Goal: Task Accomplishment & Management: Manage account settings

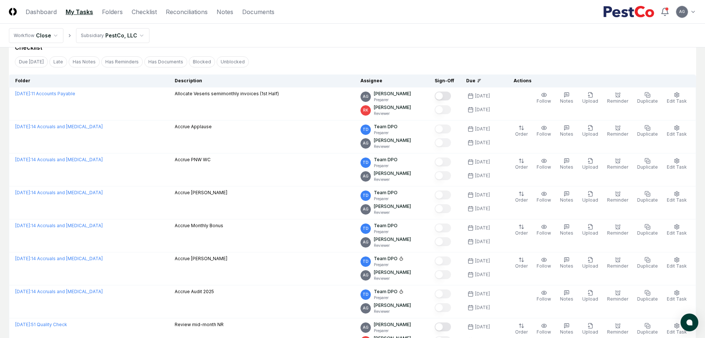
scroll to position [35, 0]
click at [305, 52] on div "Checklist" at bounding box center [353, 48] width 676 height 9
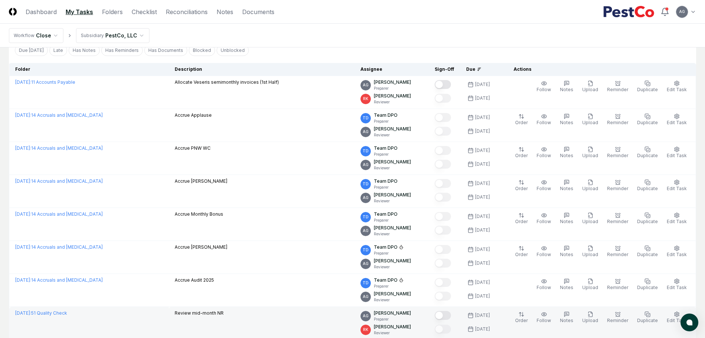
scroll to position [0, 0]
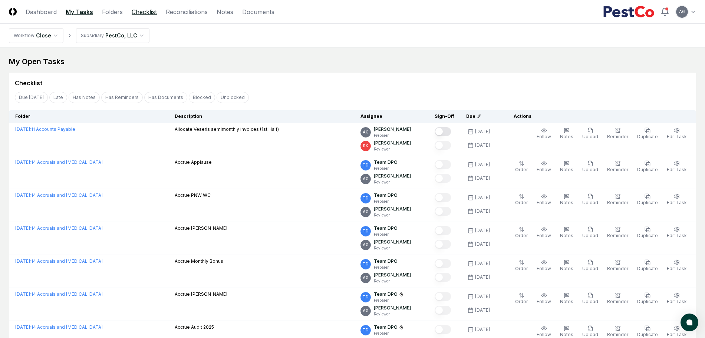
click at [151, 13] on link "Checklist" at bounding box center [144, 11] width 25 height 9
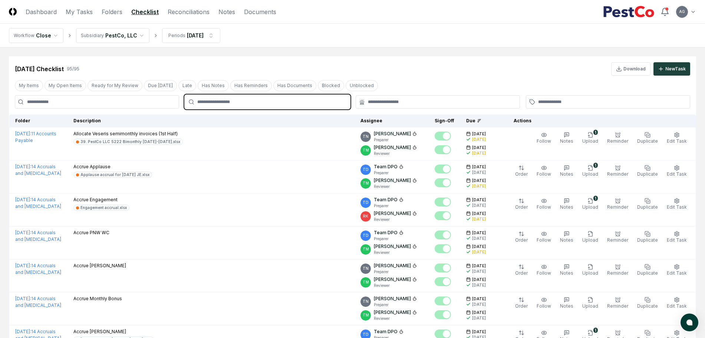
click at [287, 104] on input "text" at bounding box center [270, 102] width 147 height 7
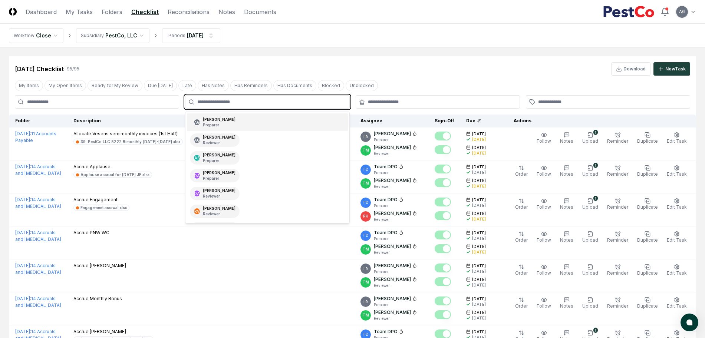
click at [283, 119] on div "AG Angelique Cotez Garcia Preparer" at bounding box center [267, 123] width 161 height 18
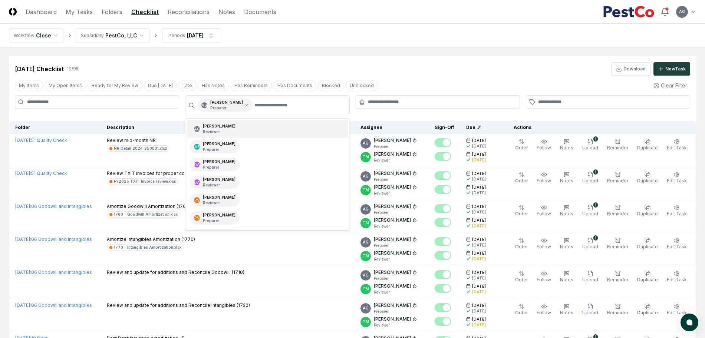
click at [382, 61] on div "Aug 2025 Checklist 19 / 95 Download New Task" at bounding box center [353, 65] width 688 height 19
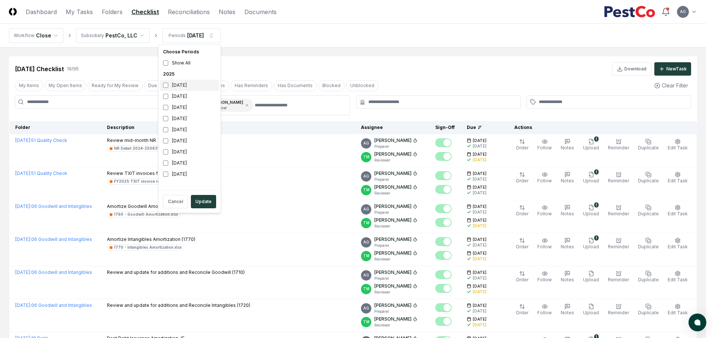
click at [176, 85] on div "[DATE]" at bounding box center [189, 85] width 59 height 11
click at [176, 96] on div "[DATE]" at bounding box center [189, 96] width 59 height 11
click at [201, 203] on button "Update" at bounding box center [203, 201] width 25 height 13
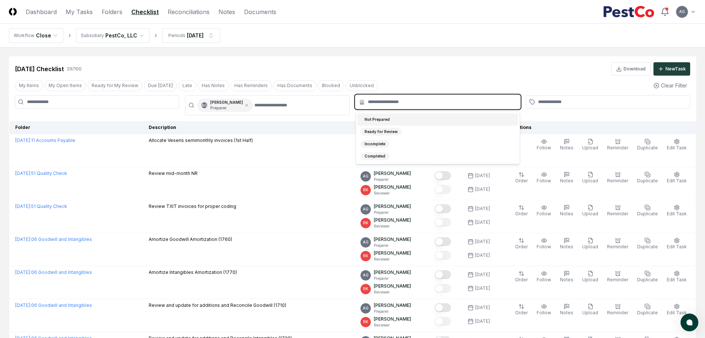
click at [402, 104] on input "text" at bounding box center [441, 102] width 147 height 7
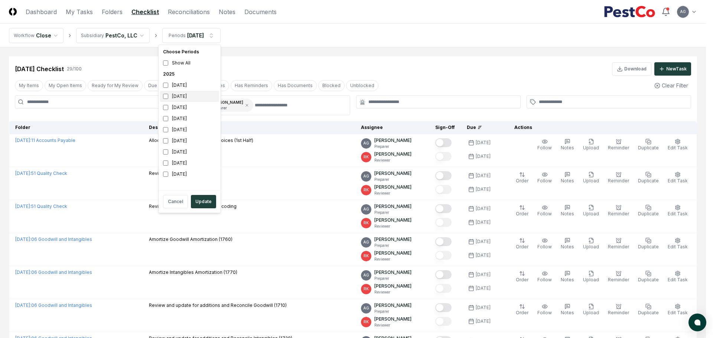
click at [184, 95] on div "[DATE]" at bounding box center [189, 96] width 59 height 11
click at [188, 85] on div "[DATE]" at bounding box center [189, 85] width 59 height 11
click at [199, 202] on button "Update" at bounding box center [203, 201] width 25 height 13
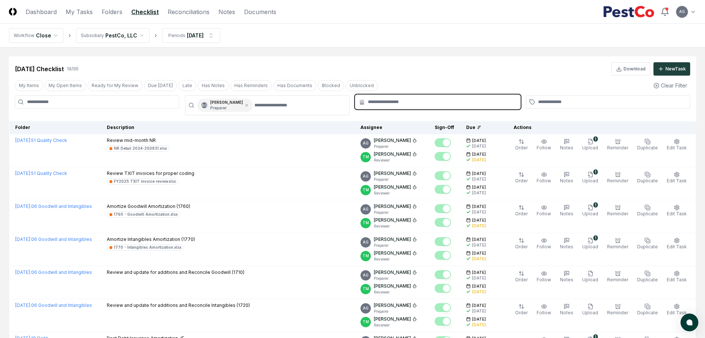
click at [392, 101] on input "text" at bounding box center [441, 102] width 147 height 7
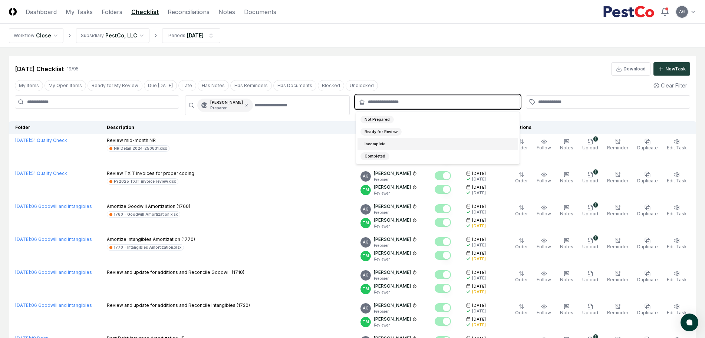
click at [390, 146] on div "Incomplete" at bounding box center [438, 144] width 161 height 12
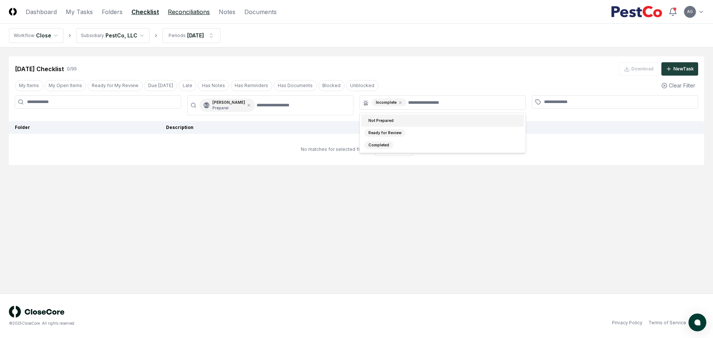
click at [196, 13] on link "Reconciliations" at bounding box center [189, 11] width 42 height 9
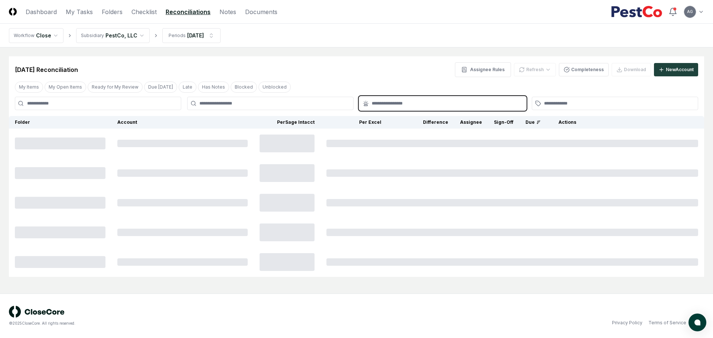
click at [383, 101] on input "text" at bounding box center [445, 103] width 149 height 7
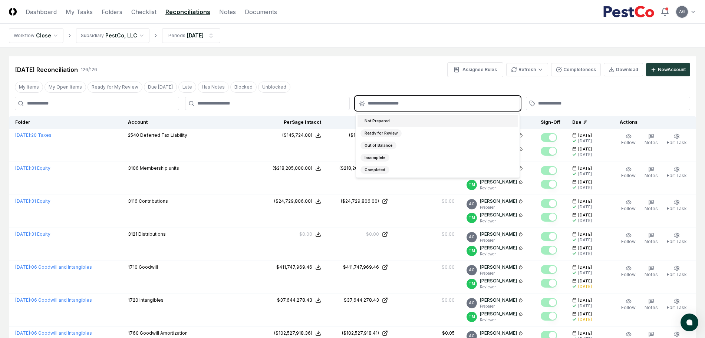
click at [394, 121] on div "Not Prepared" at bounding box center [438, 121] width 161 height 12
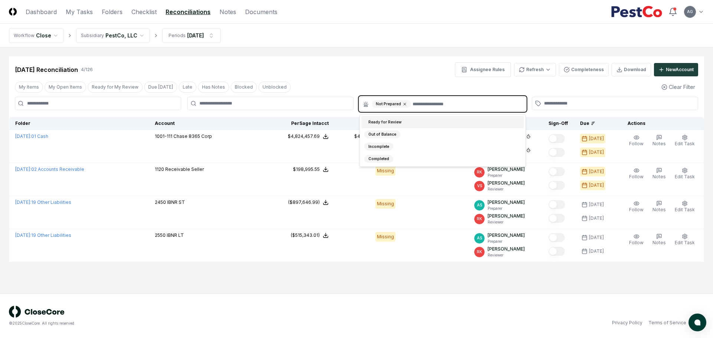
click at [402, 102] on icon at bounding box center [404, 104] width 4 height 4
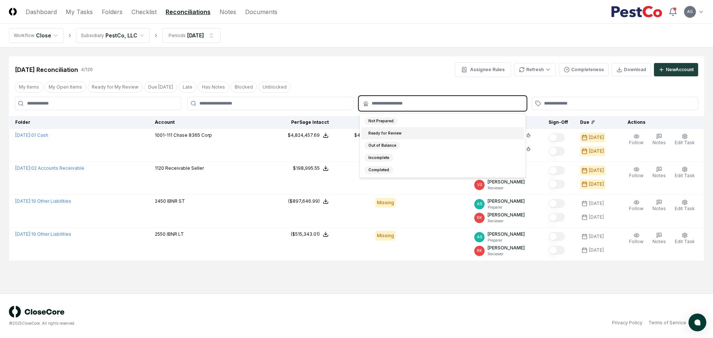
click at [405, 102] on input "text" at bounding box center [445, 103] width 149 height 7
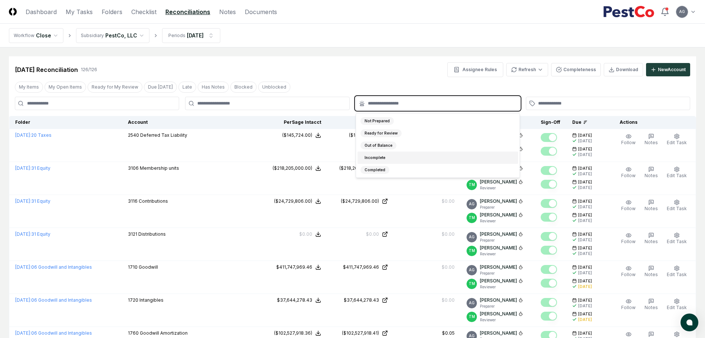
click at [399, 158] on div "Incomplete" at bounding box center [438, 158] width 161 height 12
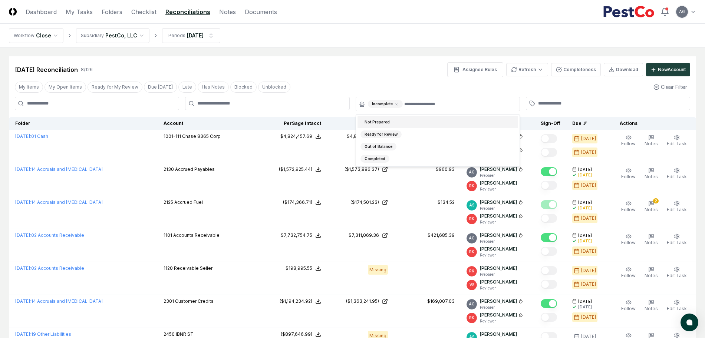
click at [392, 56] on div "Aug 2025 Reconciliation 8 / 126 Assignee Rules Refresh Completeness Download Ne…" at bounding box center [353, 66] width 688 height 21
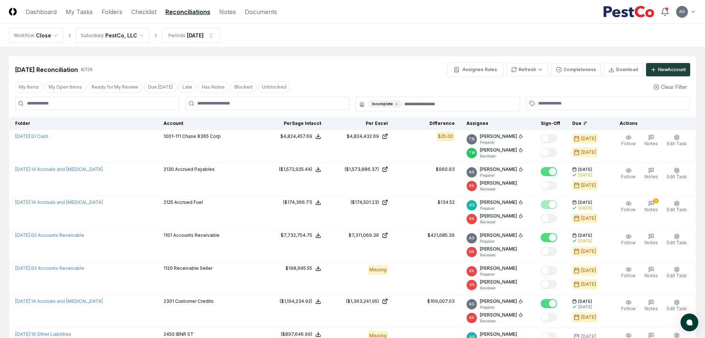
click at [333, 69] on div "Aug 2025 Reconciliation 8 / 126 Assignee Rules Refresh Completeness Download Ne…" at bounding box center [353, 69] width 676 height 15
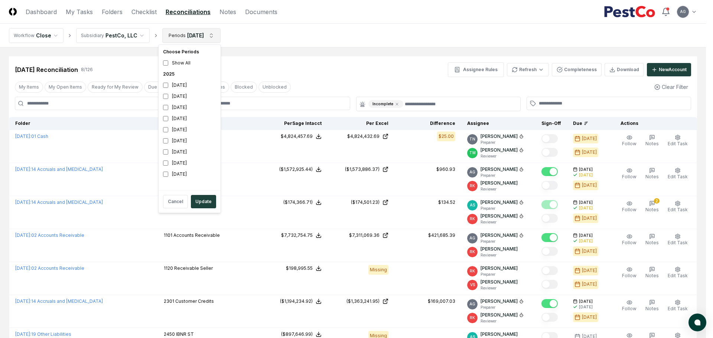
click at [211, 39] on html "CloseCore Dashboard My Tasks Folders Checklist Reconciliations Notes Documents …" at bounding box center [356, 224] width 713 height 448
click at [182, 86] on div "[DATE]" at bounding box center [189, 85] width 59 height 11
click at [181, 93] on div "[DATE]" at bounding box center [189, 96] width 59 height 11
click at [204, 203] on button "Update" at bounding box center [203, 201] width 25 height 13
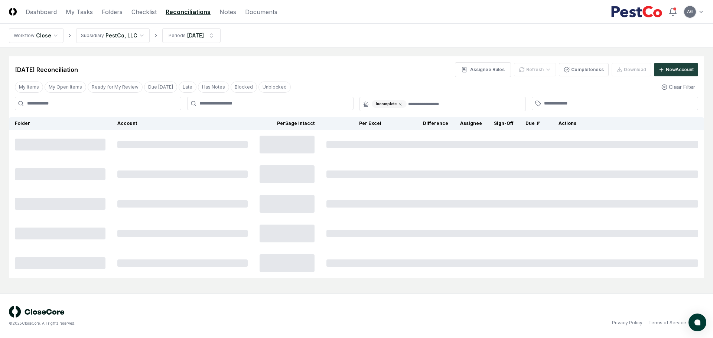
click at [400, 104] on div "Incomplete" at bounding box center [388, 104] width 35 height 8
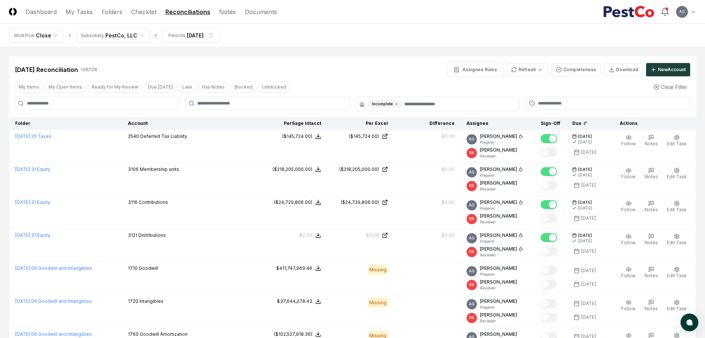
click at [396, 103] on icon at bounding box center [396, 104] width 4 height 4
click at [310, 107] on div at bounding box center [267, 103] width 164 height 13
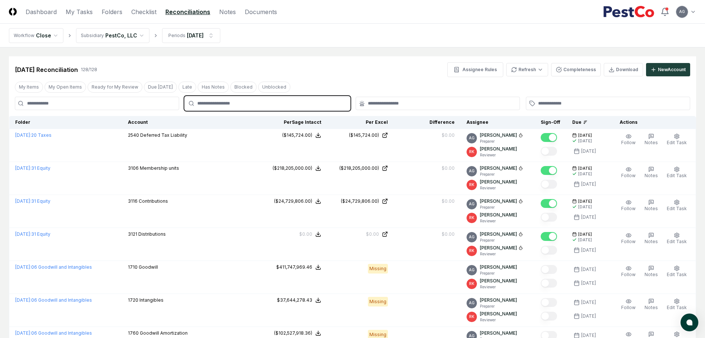
click at [306, 102] on input "text" at bounding box center [270, 103] width 147 height 7
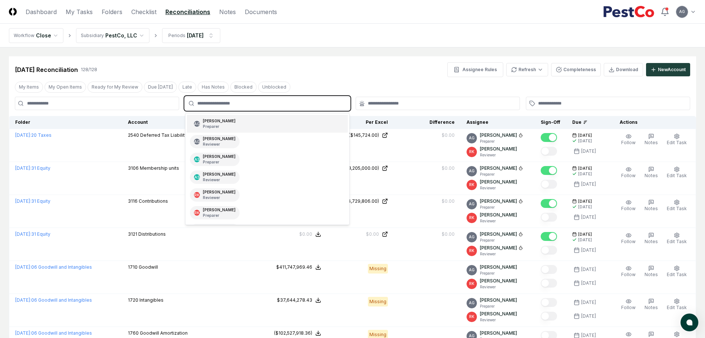
click at [283, 128] on div "AG Angelique Cotez Garcia Preparer" at bounding box center [267, 124] width 161 height 18
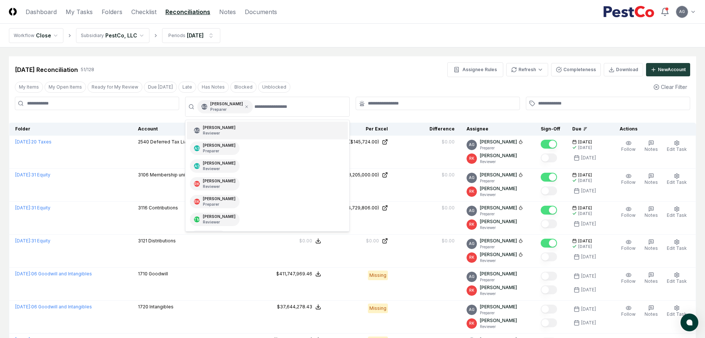
click at [362, 56] on div "Sep 2025 Reconciliation 51 / 128 Assignee Rules Refresh Completeness Download N…" at bounding box center [353, 66] width 688 height 21
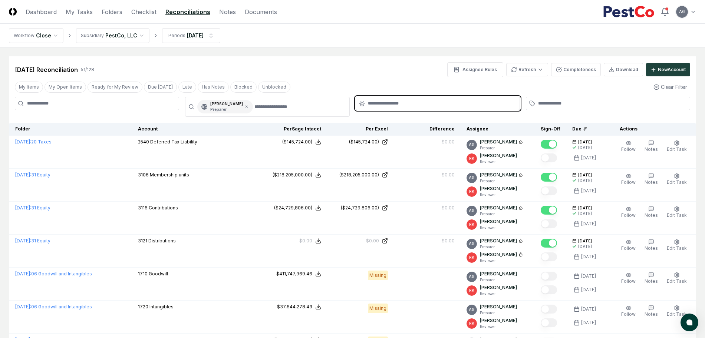
click at [434, 103] on input "text" at bounding box center [441, 103] width 147 height 7
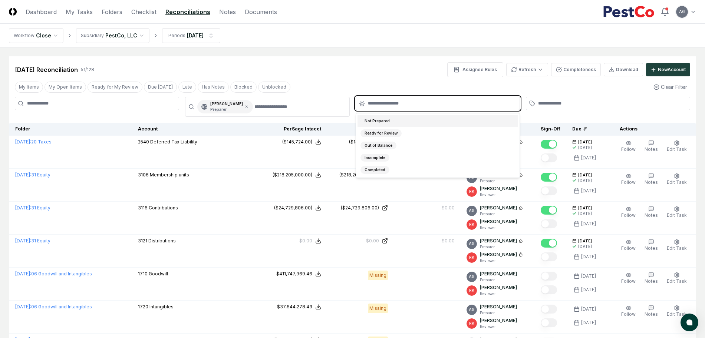
click at [421, 122] on div "Not Prepared" at bounding box center [438, 121] width 161 height 12
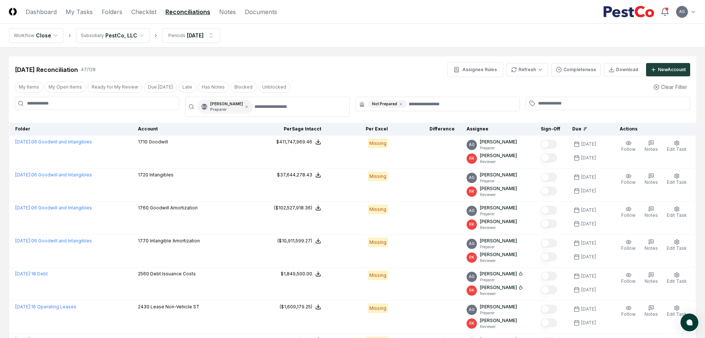
click at [406, 64] on div "Sep 2025 Reconciliation 47 / 128 Assignee Rules Refresh Completeness Download N…" at bounding box center [353, 69] width 676 height 15
click at [147, 12] on link "Checklist" at bounding box center [143, 11] width 25 height 9
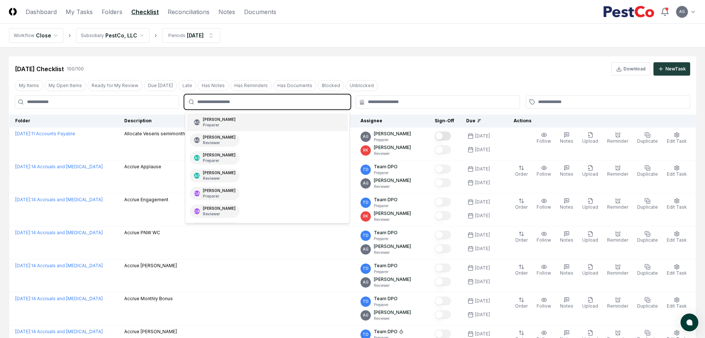
click at [259, 105] on input "text" at bounding box center [270, 102] width 147 height 7
click at [258, 124] on div "AG Angelique Cotez Garcia Preparer" at bounding box center [267, 123] width 161 height 18
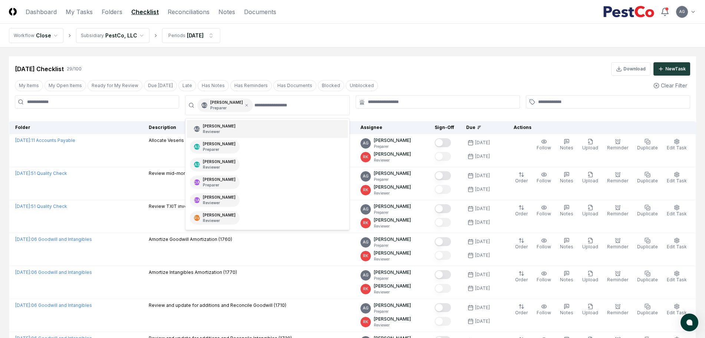
click at [367, 57] on div "Sep 2025 Checklist 29 / 100 Download New Task" at bounding box center [353, 65] width 688 height 19
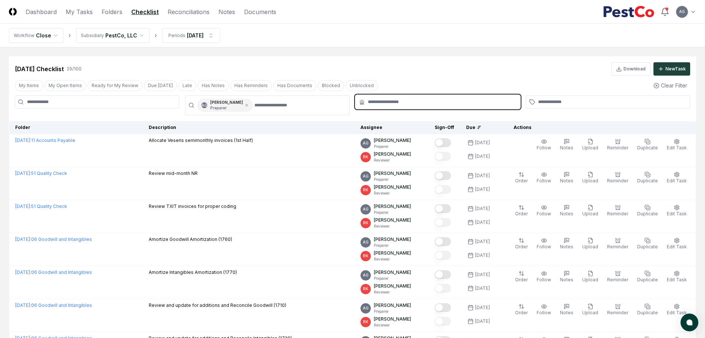
click at [405, 104] on input "text" at bounding box center [441, 102] width 147 height 7
click at [405, 115] on div "Not Prepared" at bounding box center [438, 120] width 161 height 12
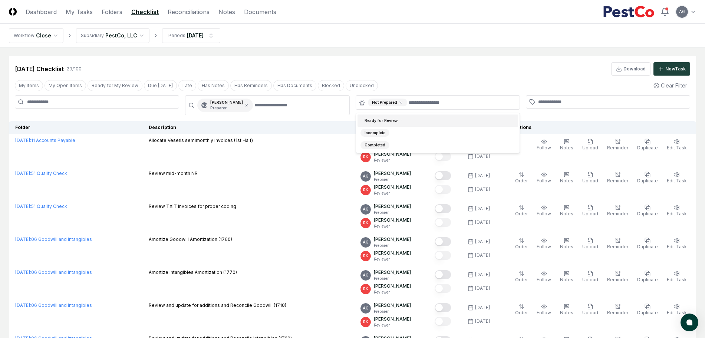
click at [402, 69] on div "Sep 2025 Checklist 29 / 100 Download New Task" at bounding box center [353, 68] width 676 height 13
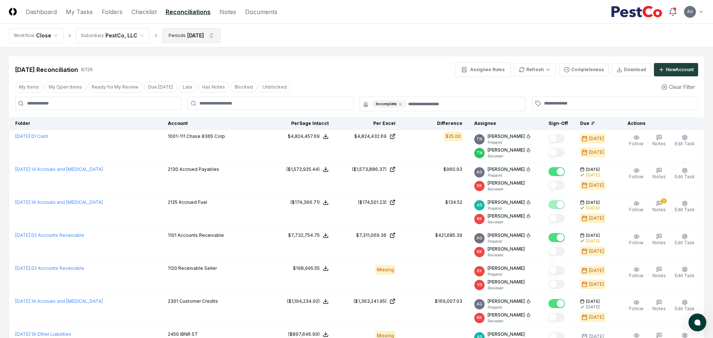
click at [204, 37] on html "CloseCore Dashboard My Tasks Folders Checklist Reconciliations Notes Documents …" at bounding box center [356, 224] width 713 height 448
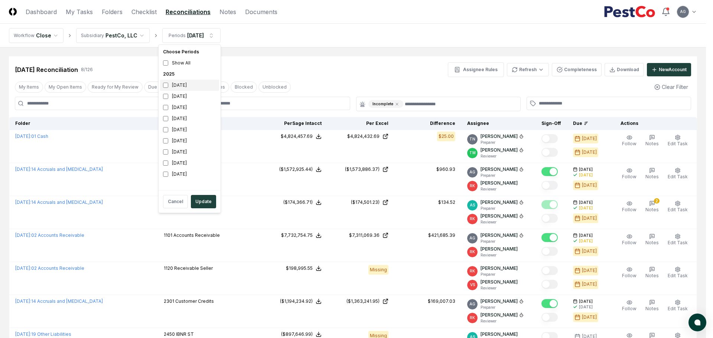
drag, startPoint x: 183, startPoint y: 88, endPoint x: 180, endPoint y: 95, distance: 7.2
click at [183, 88] on div "[DATE]" at bounding box center [189, 85] width 59 height 11
click at [179, 96] on div "[DATE]" at bounding box center [189, 96] width 59 height 11
click at [210, 201] on button "Update" at bounding box center [203, 201] width 25 height 13
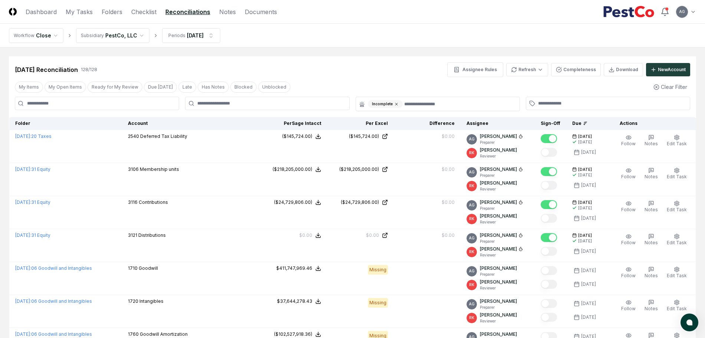
click at [395, 103] on icon at bounding box center [396, 104] width 4 height 4
click at [321, 69] on div "[DATE] Reconciliation 128 / 128 Assignee Rules Refresh Completeness Download Ne…" at bounding box center [353, 69] width 676 height 15
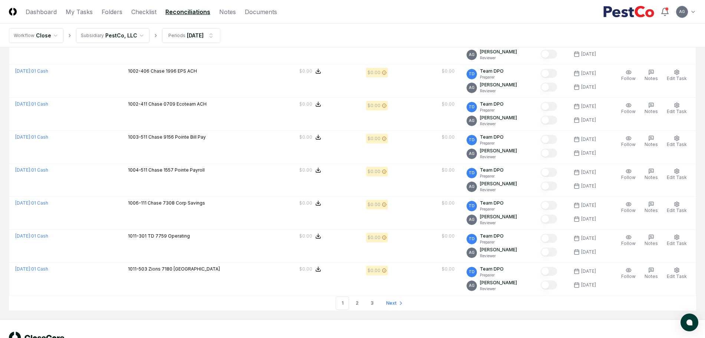
scroll to position [1510, 0]
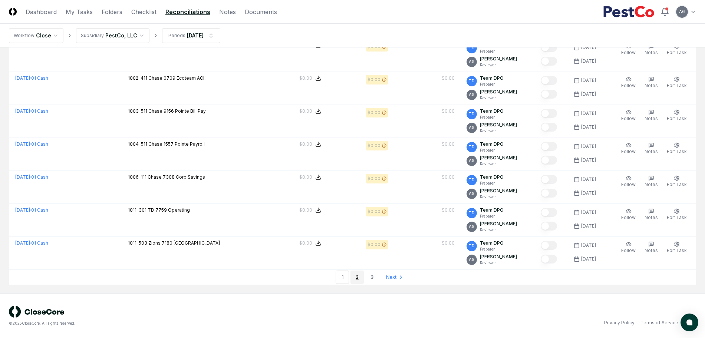
click at [355, 276] on link "2" at bounding box center [357, 277] width 13 height 13
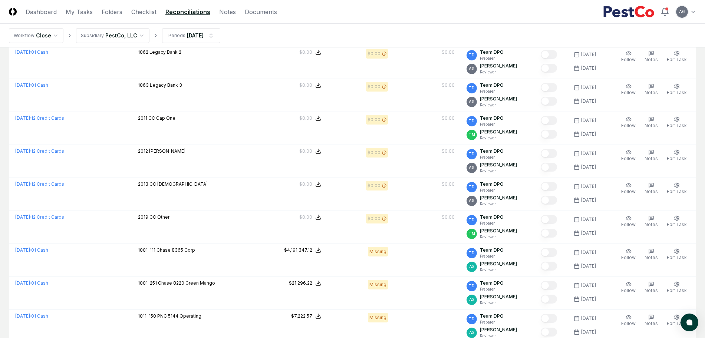
scroll to position [583, 0]
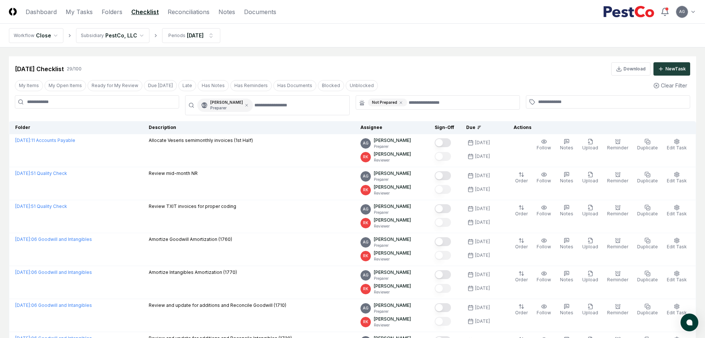
click at [406, 58] on div "Sep 2025 Checklist 29 / 100 Download New Task" at bounding box center [353, 65] width 688 height 19
